Goal: Information Seeking & Learning: Learn about a topic

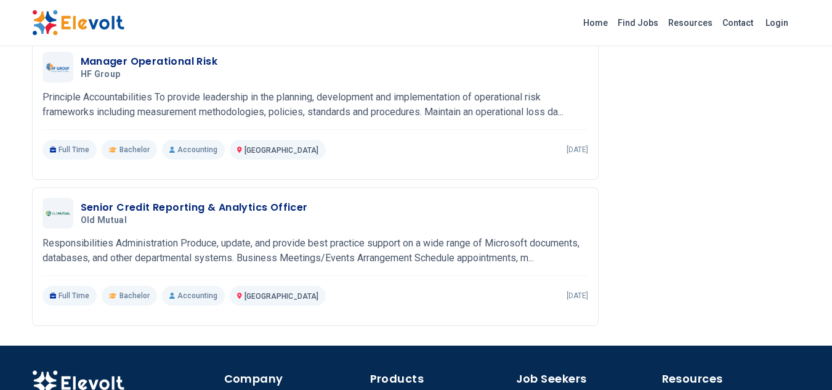
scroll to position [2084, 0]
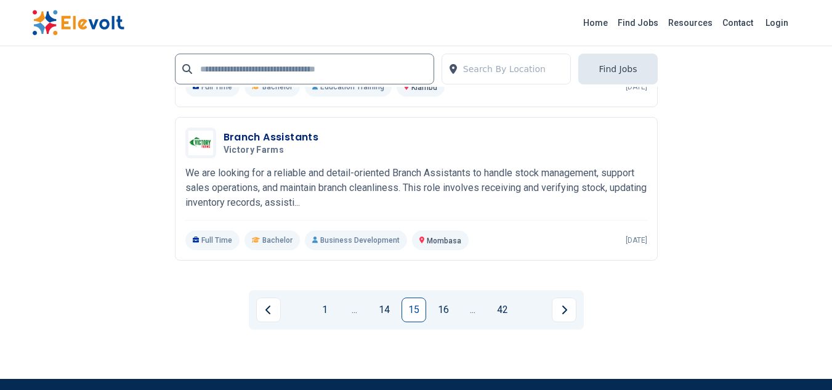
scroll to position [2829, 0]
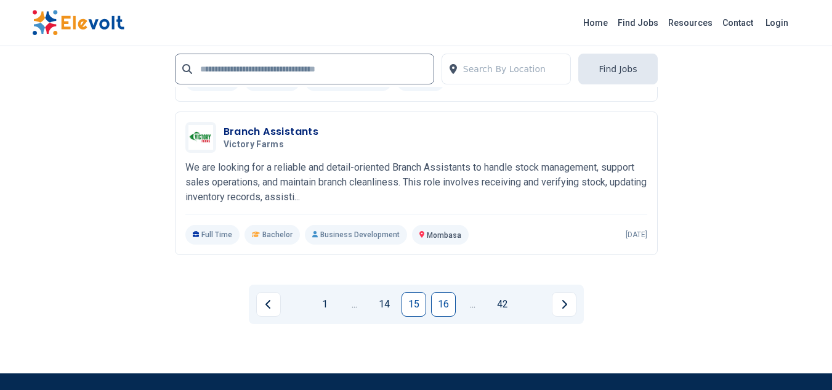
click at [445, 302] on link "16" at bounding box center [443, 304] width 25 height 25
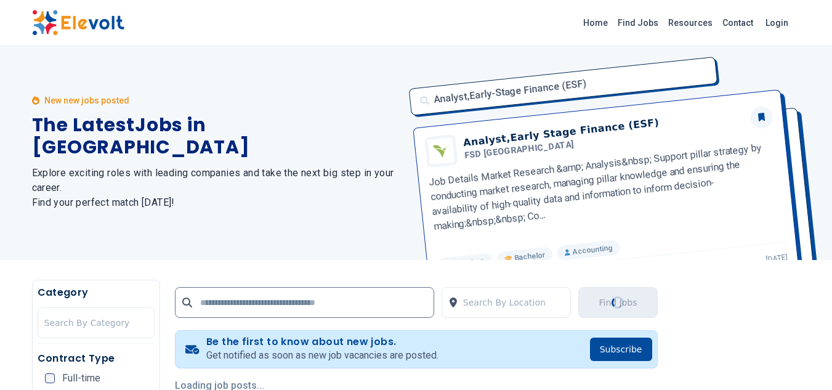
scroll to position [0, 0]
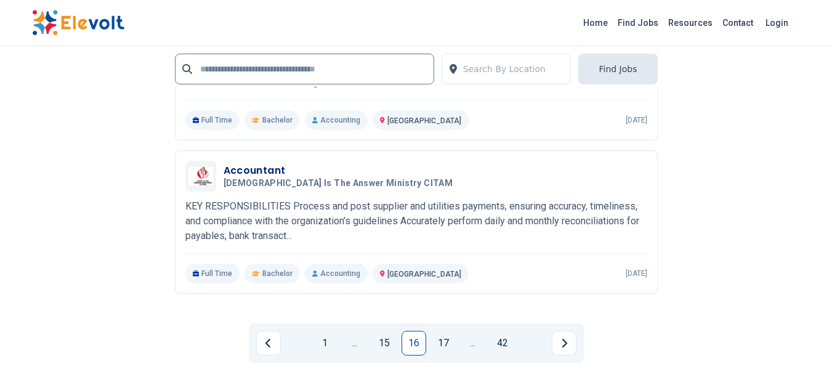
scroll to position [2657, 0]
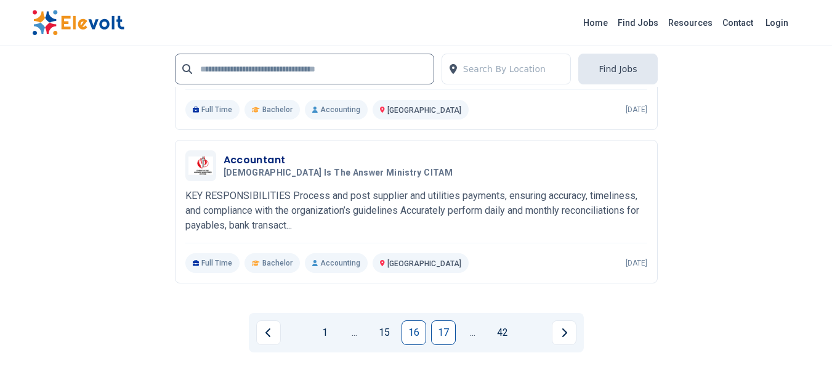
click at [440, 328] on link "17" at bounding box center [443, 332] width 25 height 25
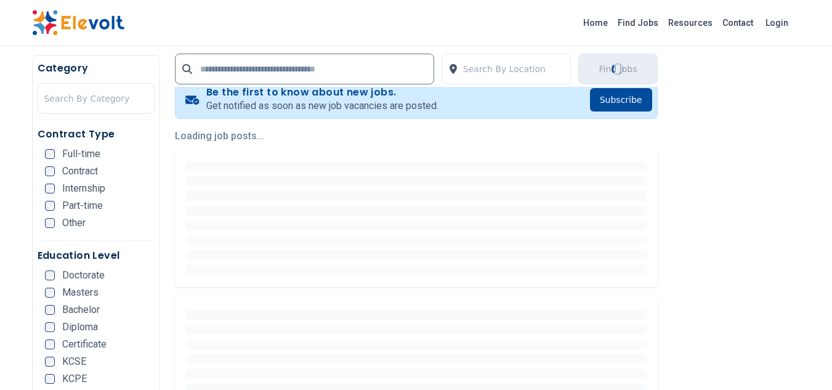
scroll to position [355, 0]
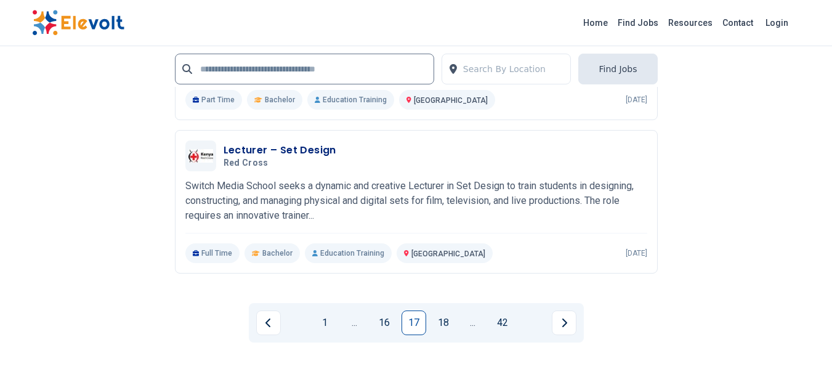
scroll to position [2942, 0]
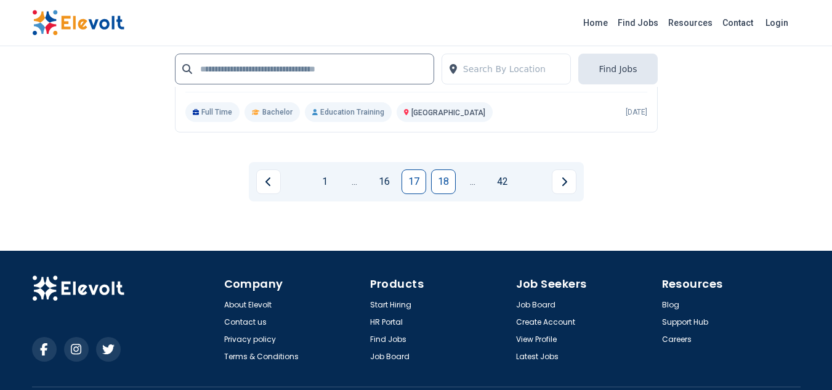
click at [452, 179] on link "18" at bounding box center [443, 181] width 25 height 25
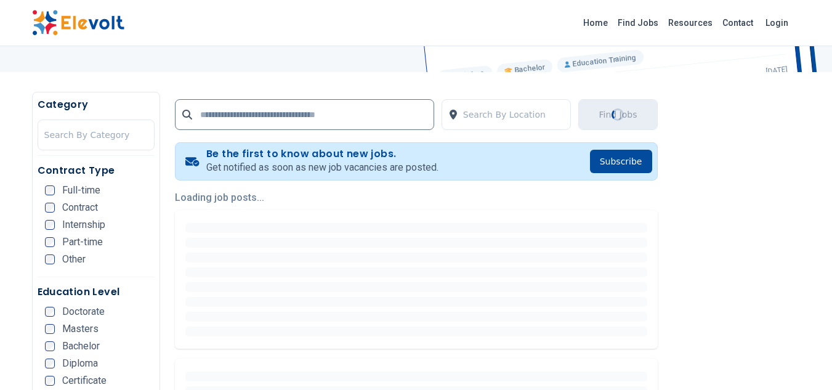
scroll to position [260, 0]
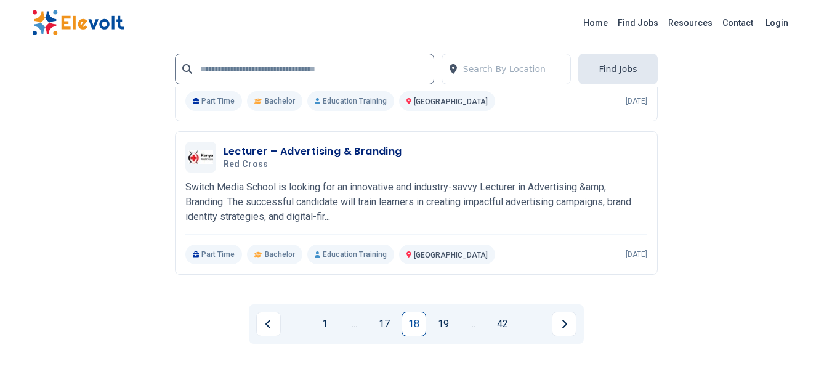
scroll to position [2645, 0]
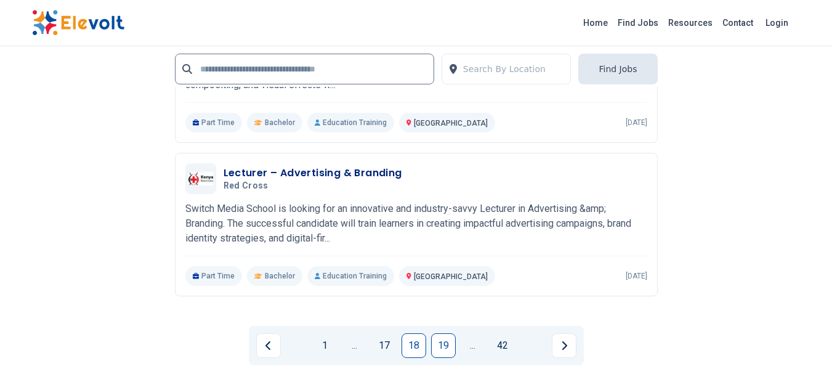
click at [449, 344] on link "19" at bounding box center [443, 345] width 25 height 25
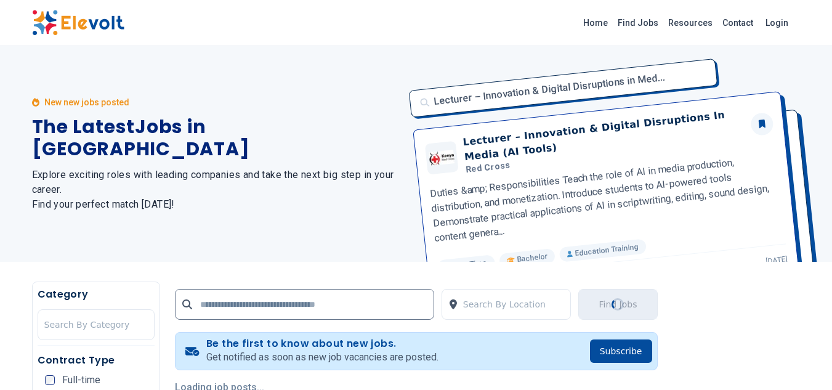
scroll to position [166, 0]
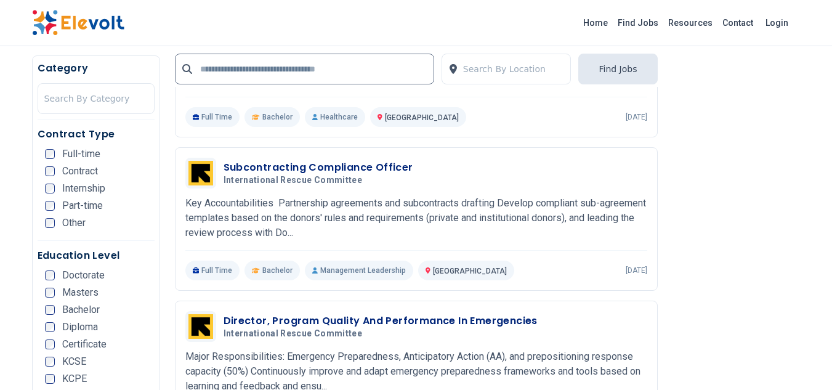
scroll to position [2217, 0]
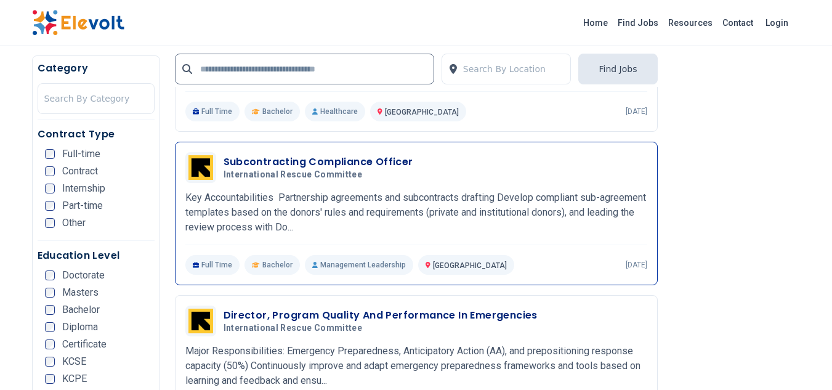
click at [309, 154] on div "Subcontracting Compliance Officer International Rescue Committee 08/29/2025 09/…" at bounding box center [416, 167] width 462 height 31
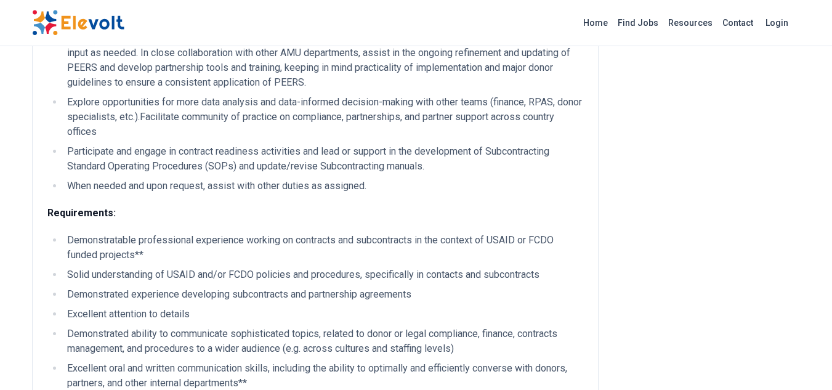
scroll to position [645, 0]
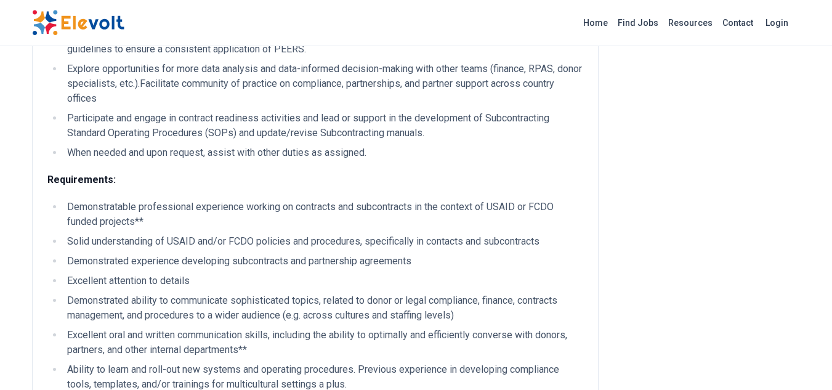
scroll to position [680, 0]
